Goal: Find specific page/section: Find specific page/section

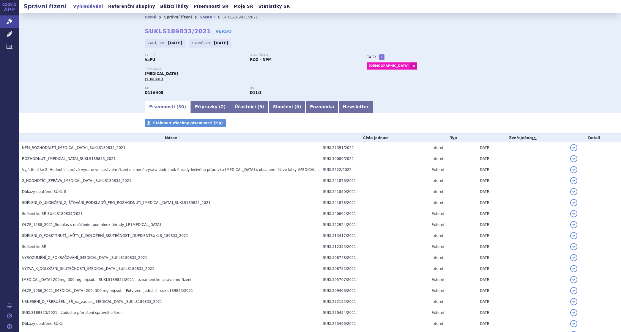
click at [173, 16] on link "Správní řízení" at bounding box center [178, 17] width 28 height 4
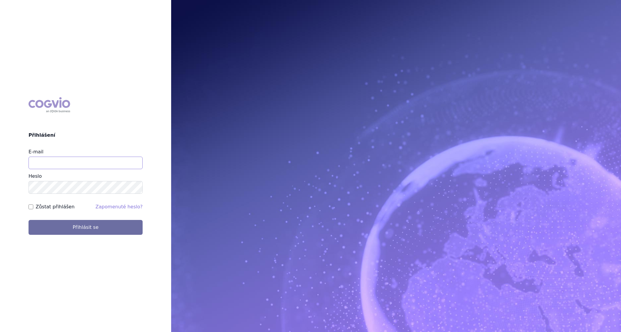
click at [71, 166] on input "E-mail" at bounding box center [86, 163] width 114 height 12
type input "martin.brunclik@sanofi.com"
click at [60, 203] on label "Zůstat přihlášen" at bounding box center [55, 206] width 39 height 7
click at [33, 204] on input "Zůstat přihlášen" at bounding box center [31, 206] width 5 height 5
checkbox input "true"
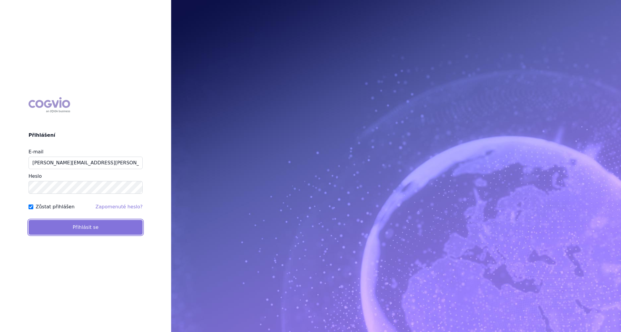
click at [65, 229] on button "Přihlásit se" at bounding box center [86, 227] width 114 height 15
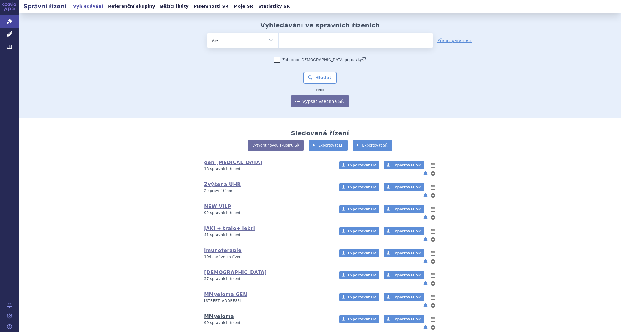
click at [216, 313] on link "MMyeloma" at bounding box center [219, 316] width 30 height 6
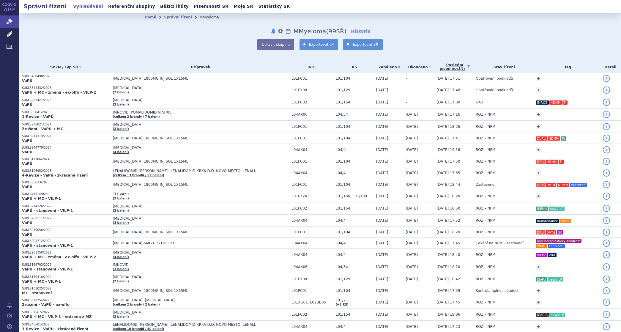
click at [446, 66] on link "Poslední písemnost (?)" at bounding box center [455, 67] width 36 height 12
